Goal: Information Seeking & Learning: Learn about a topic

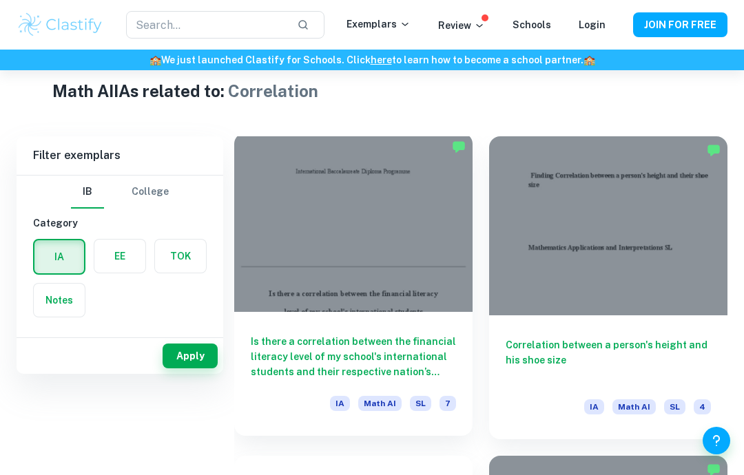
scroll to position [347, 0]
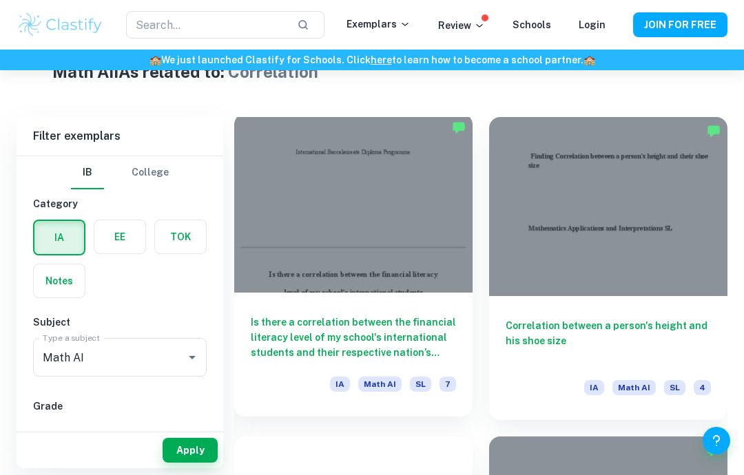
click at [380, 264] on div at bounding box center [353, 203] width 238 height 179
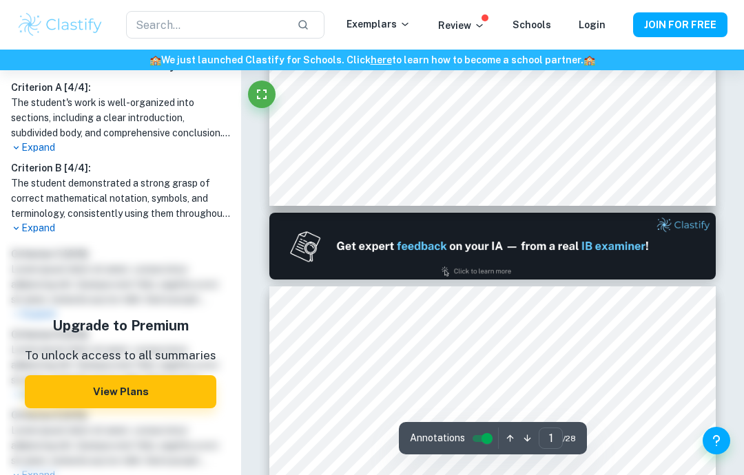
scroll to position [472, 0]
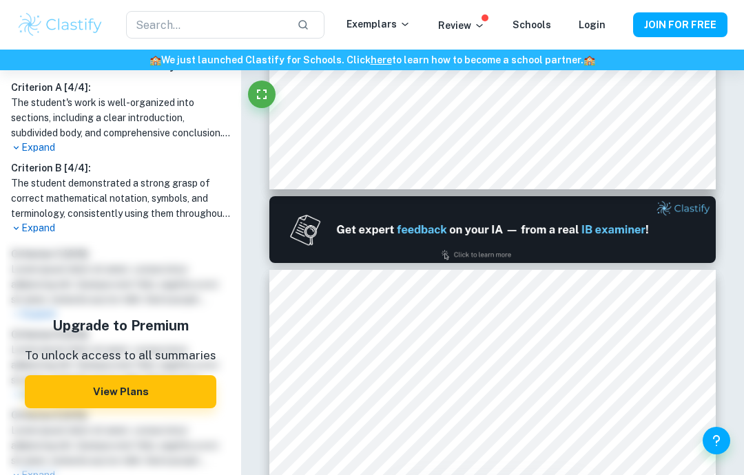
click at [34, 231] on p "Expand" at bounding box center [120, 228] width 219 height 14
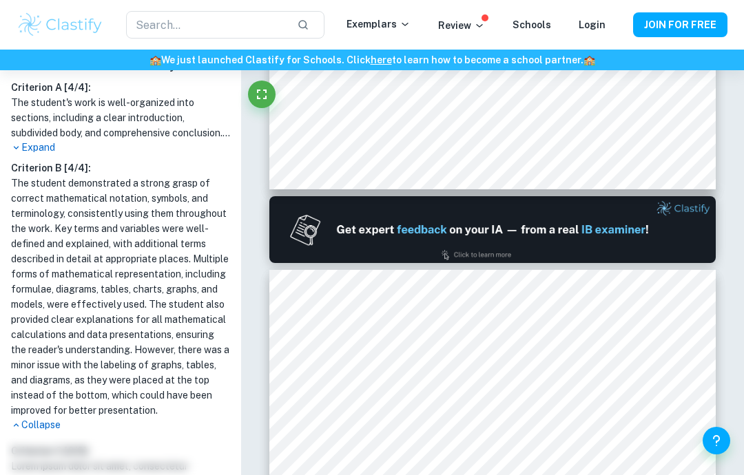
click at [49, 155] on div "Criterion A [ 4 / 4 ]: The student's work is well-organized into sections, incl…" at bounding box center [121, 256] width 230 height 353
click at [35, 147] on p "Expand" at bounding box center [120, 148] width 219 height 14
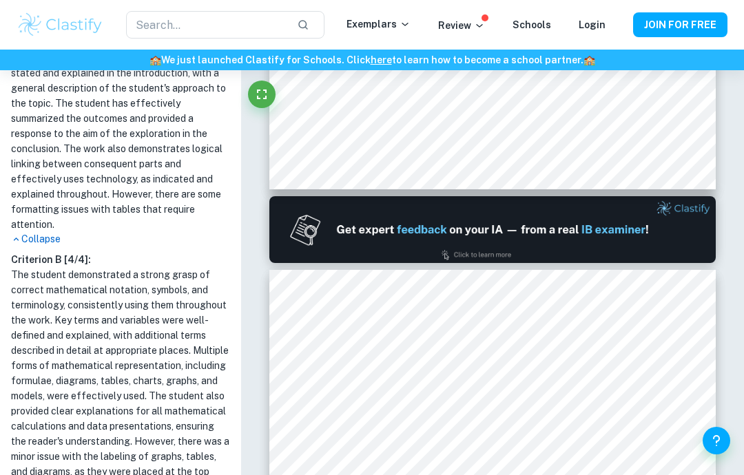
scroll to position [535, 0]
type input "2"
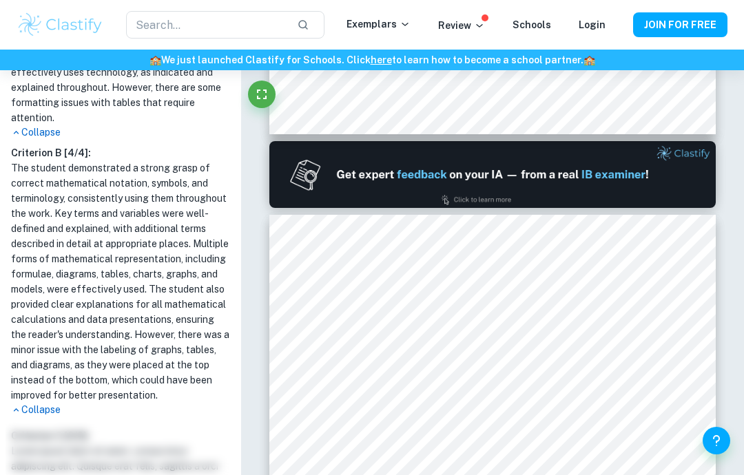
scroll to position [647, 0]
